Goal: Transaction & Acquisition: Purchase product/service

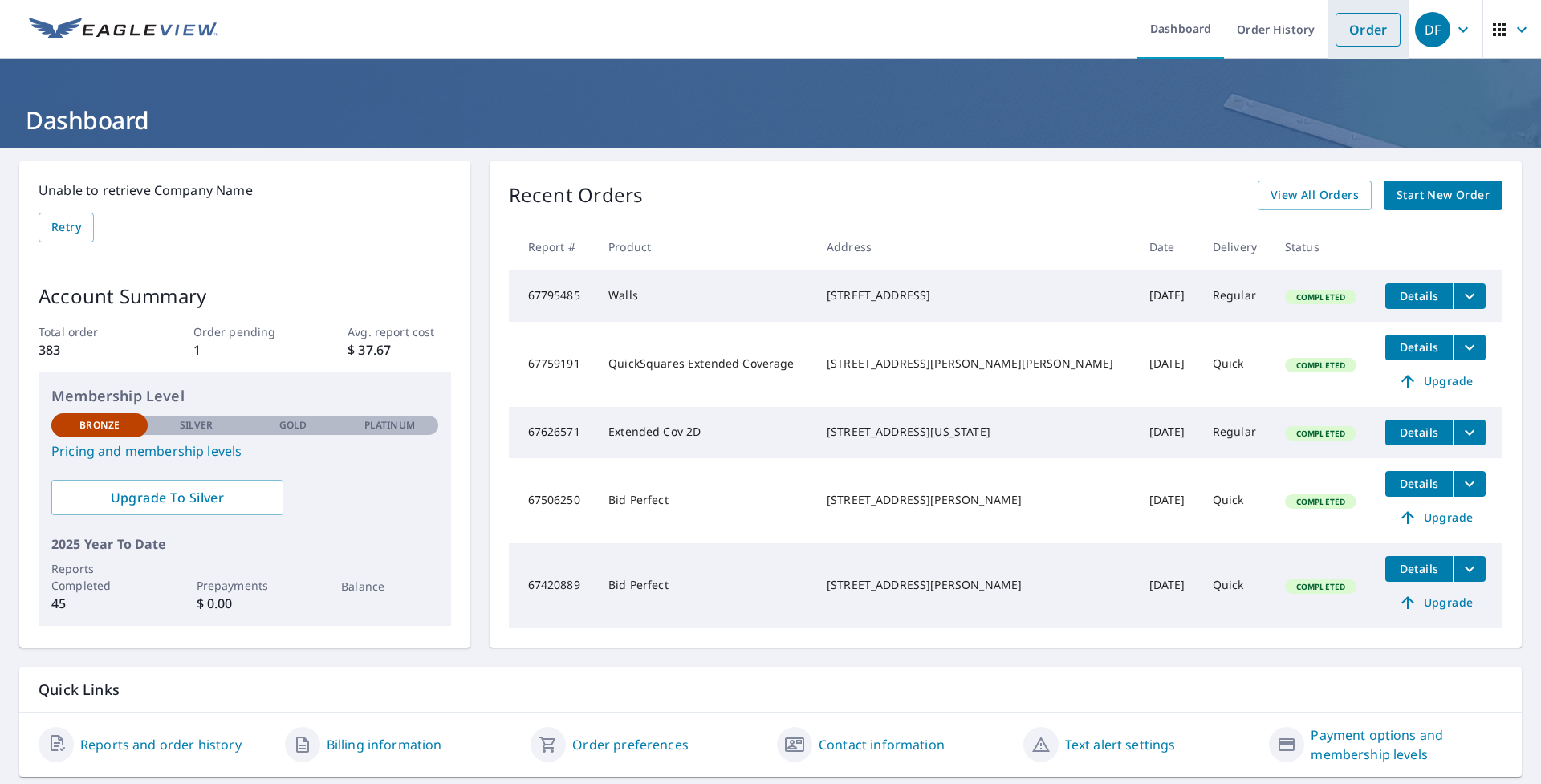
click at [1344, 35] on link "Order" at bounding box center [1368, 30] width 65 height 33
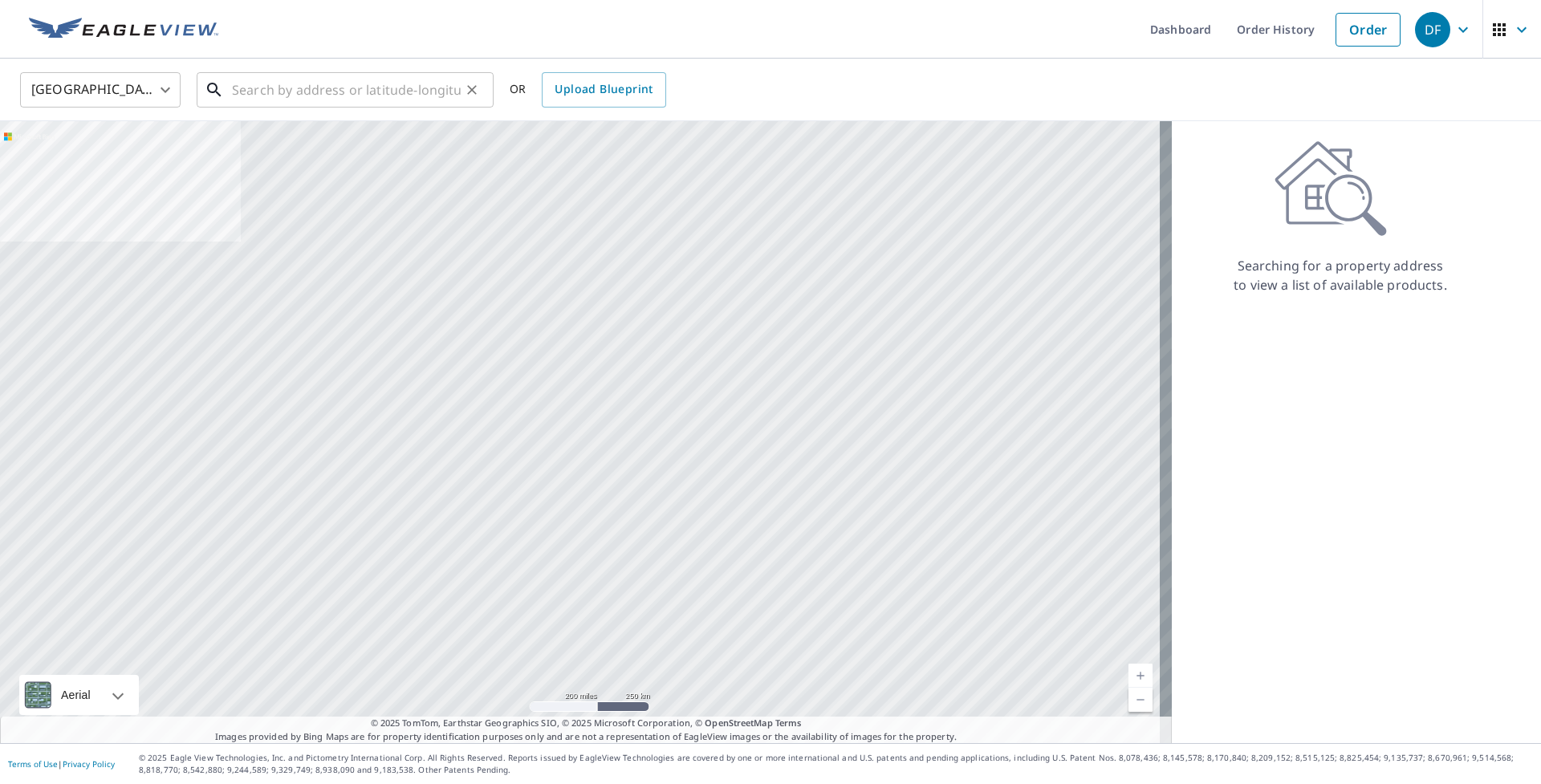
click at [261, 96] on input "text" at bounding box center [347, 90] width 229 height 45
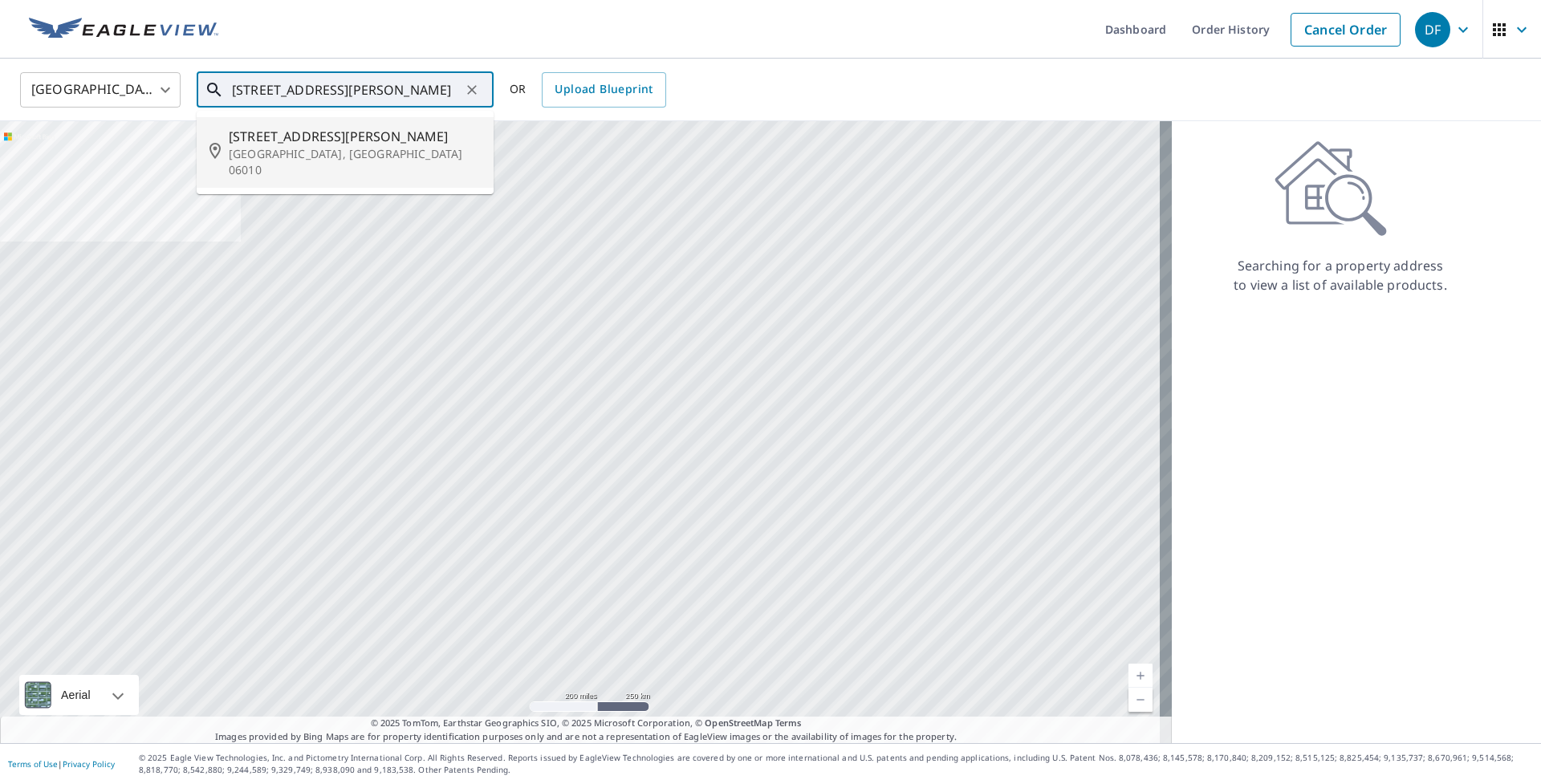
click at [219, 143] on icon at bounding box center [215, 150] width 11 height 16
type input "[STREET_ADDRESS][PERSON_NAME]"
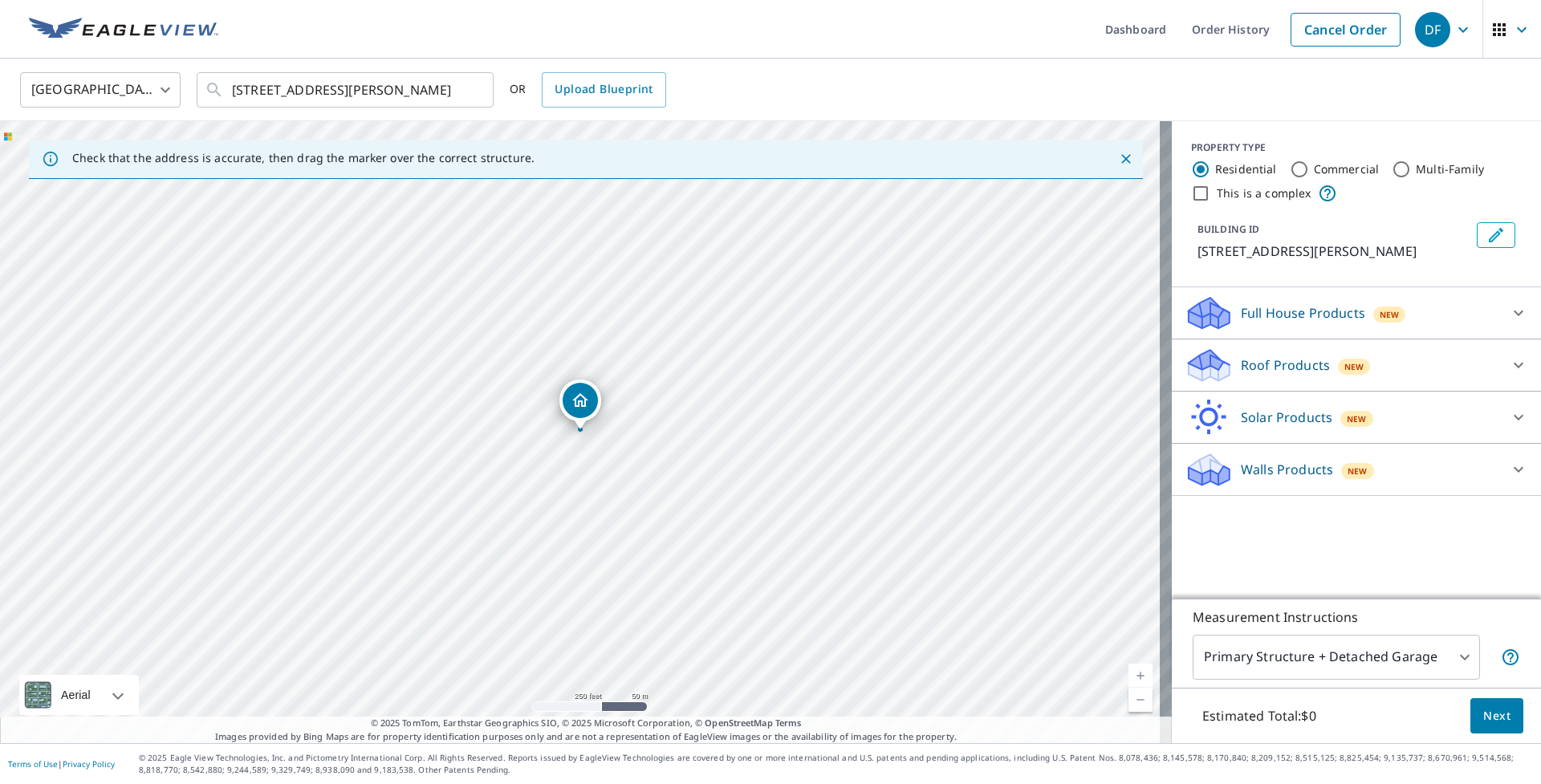
click at [1480, 374] on div "Roof Products New" at bounding box center [1341, 365] width 314 height 38
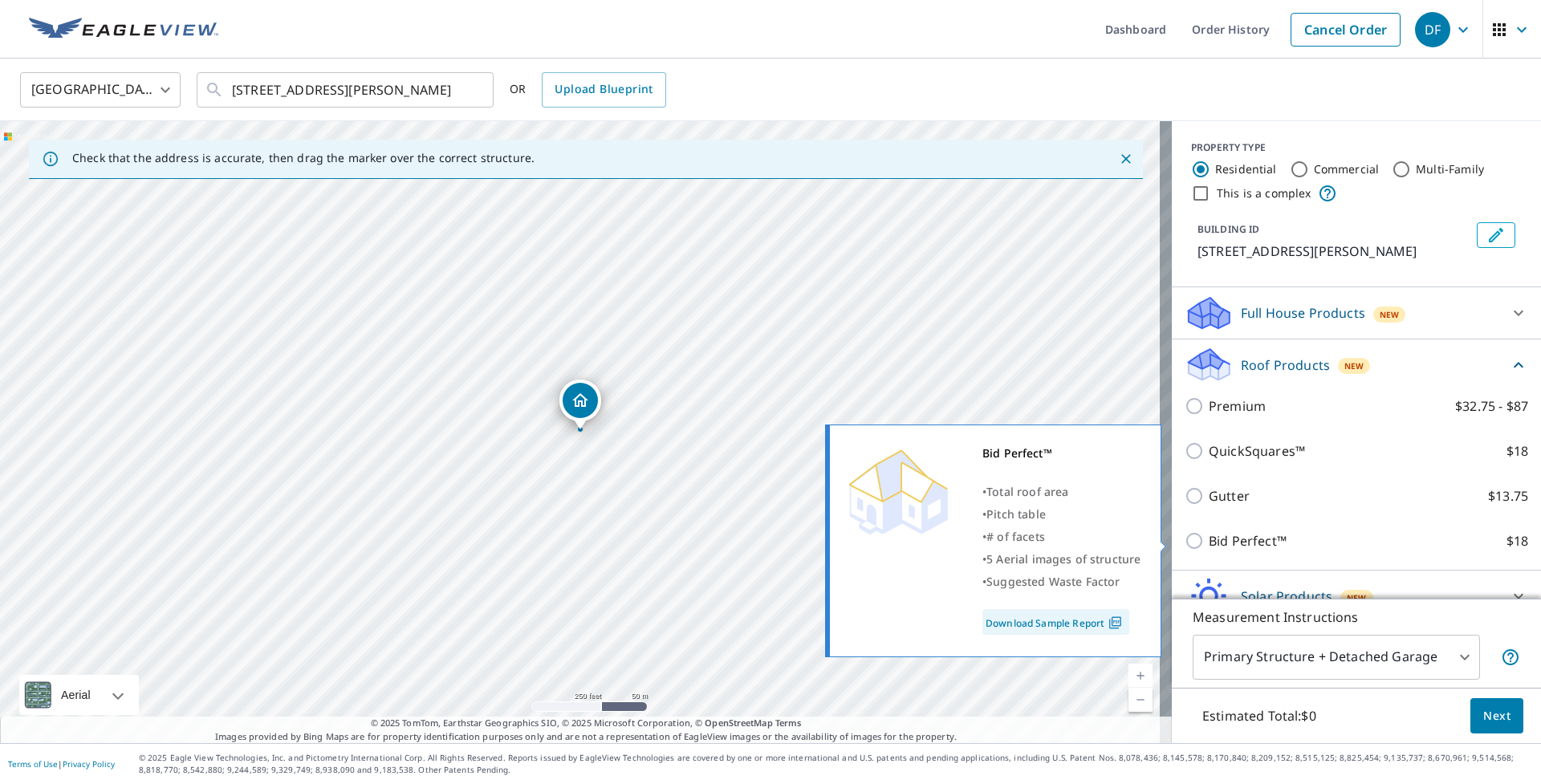
click at [1222, 543] on p "Bid Perfect™" at bounding box center [1247, 541] width 77 height 19
click at [1208, 543] on input "Bid Perfect™ $18" at bounding box center [1196, 541] width 24 height 19
checkbox input "true"
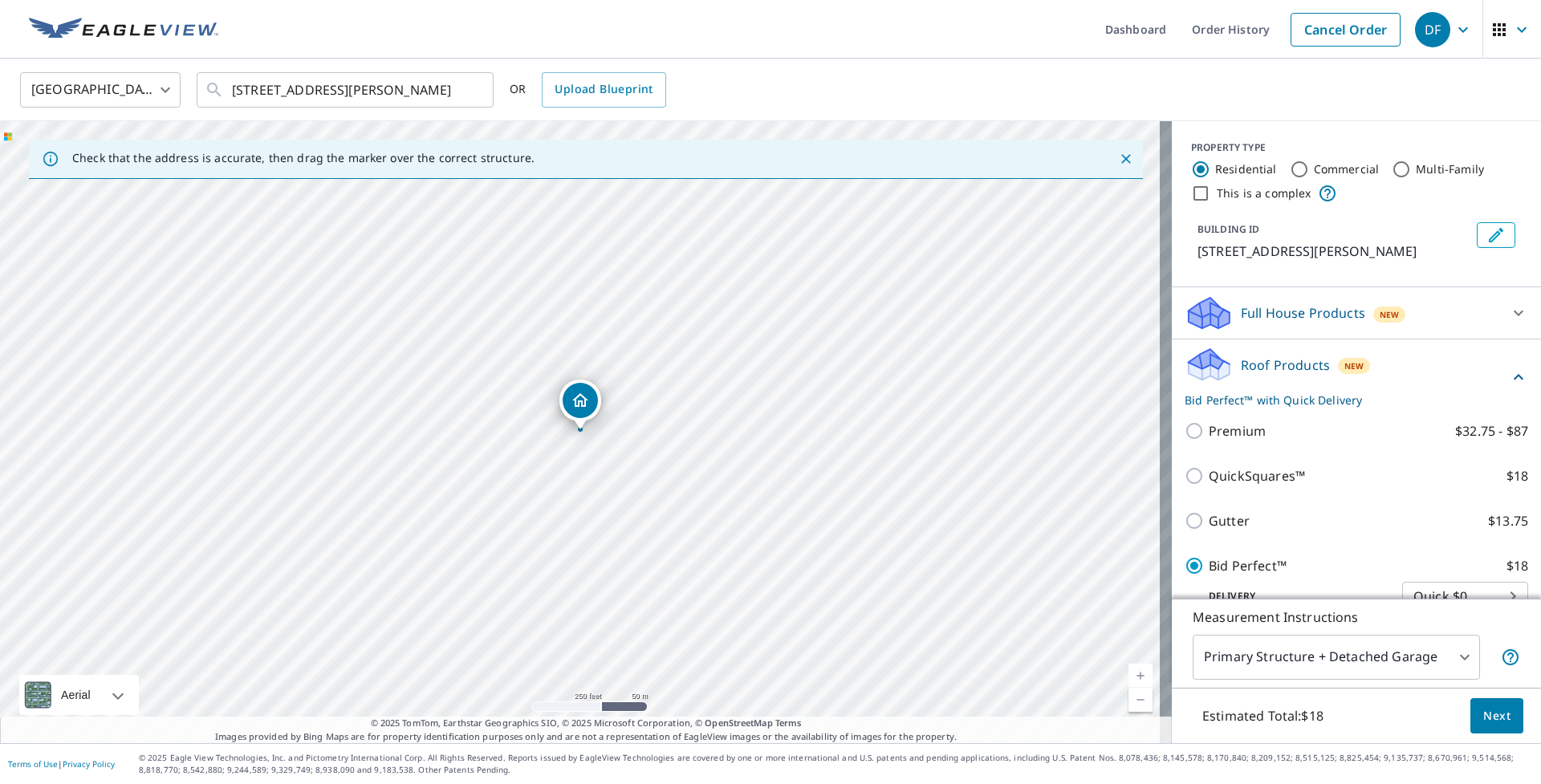
click at [1497, 714] on span "Next" at bounding box center [1496, 715] width 27 height 20
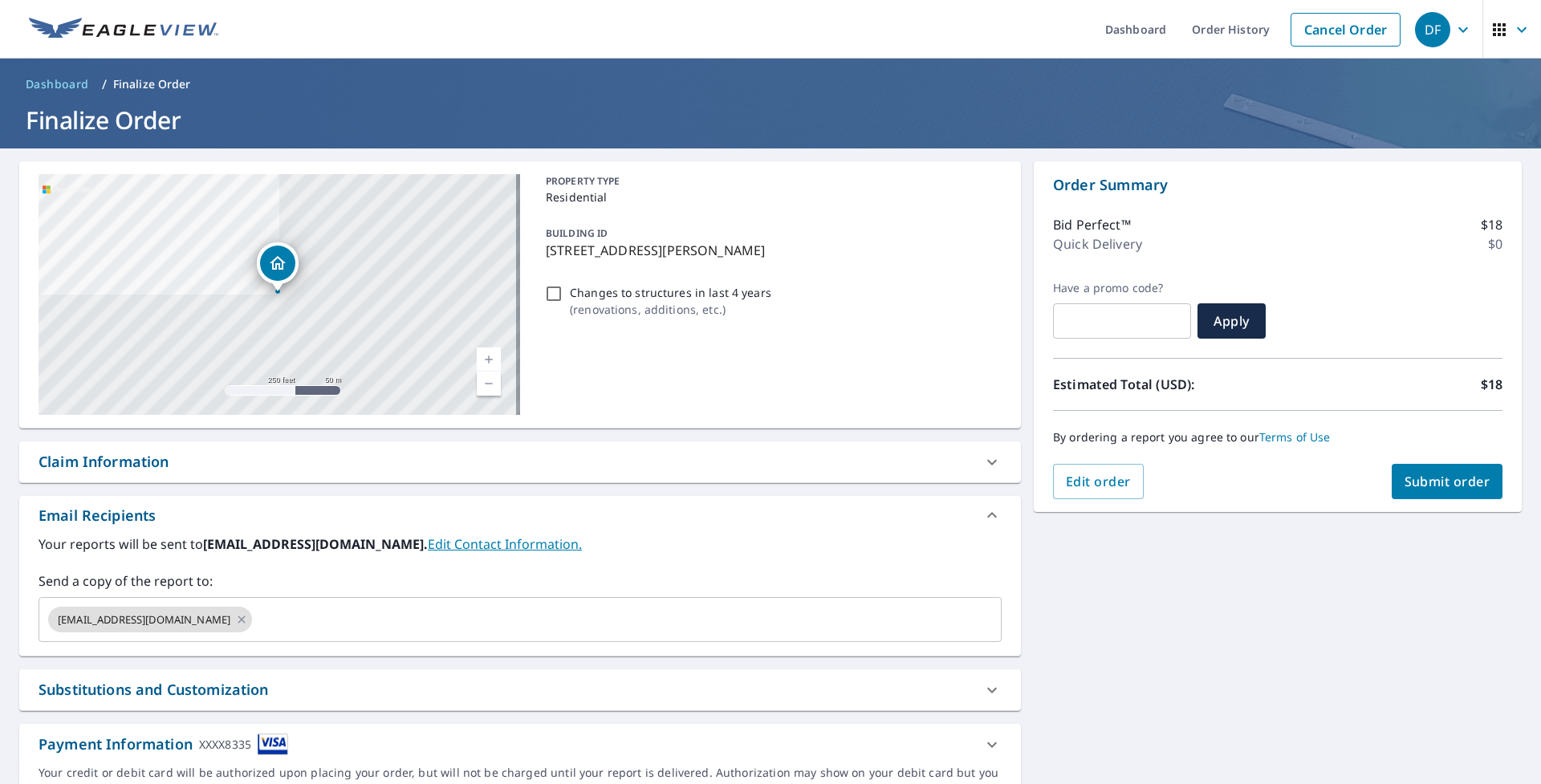
click at [1444, 473] on span "Submit order" at bounding box center [1448, 481] width 86 height 18
